Goal: Check status: Check status

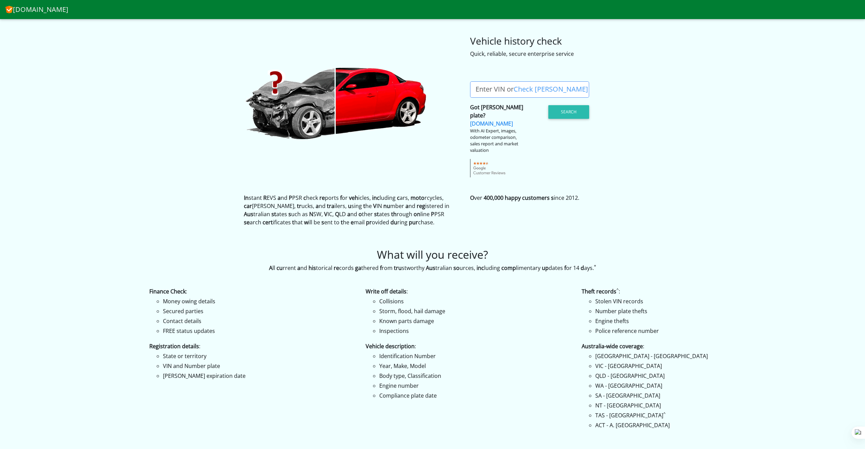
drag, startPoint x: 505, startPoint y: 86, endPoint x: 478, endPoint y: 93, distance: 27.9
click at [478, 93] on label "Enter VIN or Check [PERSON_NAME]" at bounding box center [531, 89] width 123 height 16
click at [478, 93] on input "Enter VIN or Check [PERSON_NAME]" at bounding box center [529, 89] width 119 height 16
drag, startPoint x: 487, startPoint y: 89, endPoint x: 468, endPoint y: 87, distance: 18.8
click at [459, 87] on div "Enter vehicle VIN Enter VIN or Check Rego Check Rego? Got rego plate? CheckRego…" at bounding box center [433, 117] width 388 height 119
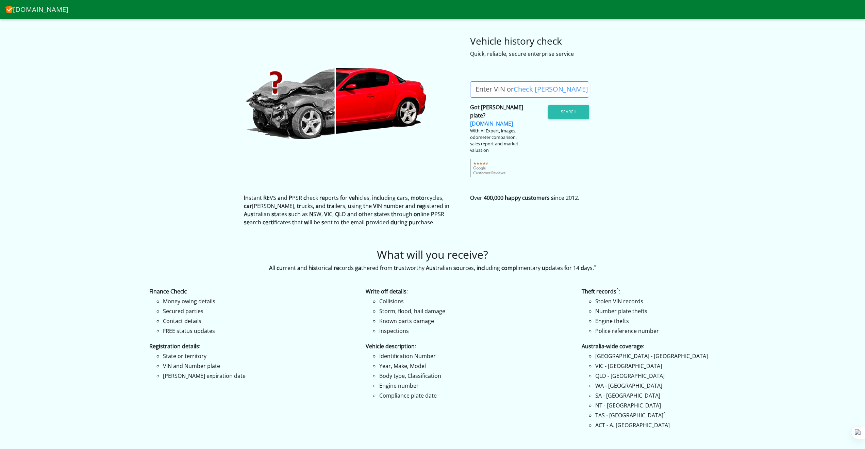
click at [486, 94] on label "Enter VIN or Check [PERSON_NAME]" at bounding box center [531, 89] width 123 height 16
click at [486, 94] on input "Enter VIN or Check [PERSON_NAME]" at bounding box center [529, 89] width 119 height 16
paste input "1UW4AA"
type input "1UW4AA"
click at [565, 113] on button "Search" at bounding box center [568, 112] width 41 height 14
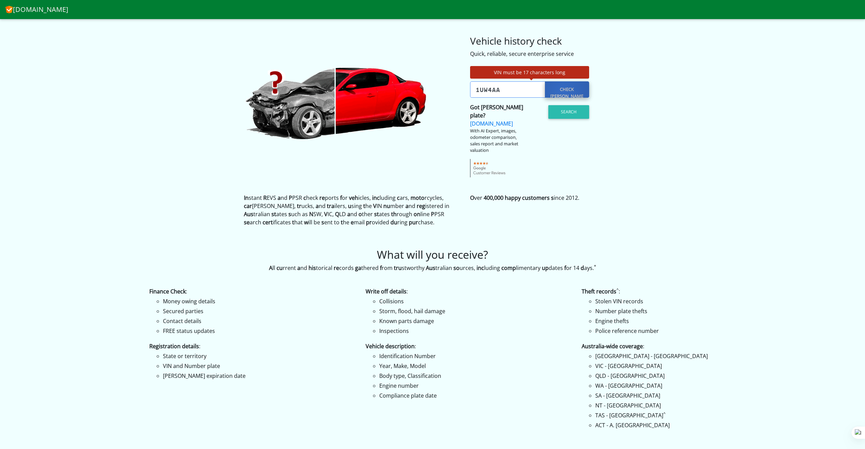
click at [563, 92] on link "Check [PERSON_NAME]?" at bounding box center [567, 89] width 44 height 16
drag, startPoint x: 493, startPoint y: 87, endPoint x: 478, endPoint y: 82, distance: 16.2
click at [478, 82] on label "Enter VIN or Check [PERSON_NAME]" at bounding box center [531, 89] width 123 height 16
click at [478, 82] on input "Enter VIN or Check [PERSON_NAME]" at bounding box center [529, 89] width 119 height 16
paste input "[US_VEHICLE_IDENTIFICATION_NUMBER]"
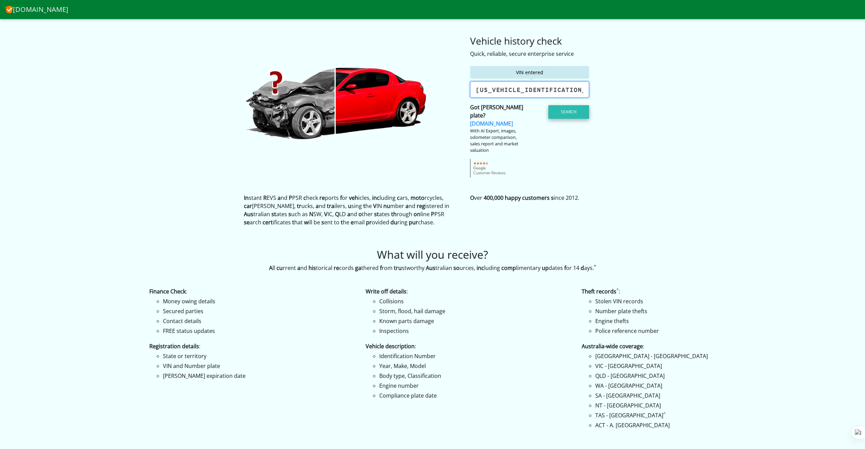
type input "[US_VEHICLE_IDENTIFICATION_NUMBER]"
click at [571, 115] on button "Search" at bounding box center [568, 112] width 41 height 14
